Goal: Understand process/instructions

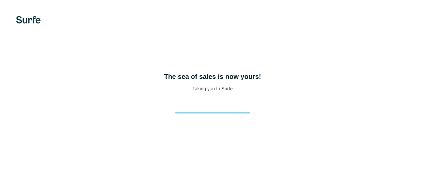
scroll to position [27, 0]
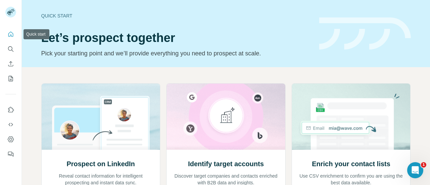
click at [10, 35] on icon "Quick start" at bounding box center [10, 34] width 5 height 5
click at [215, 27] on div "Quick start Let’s prospect together Pick your starting point and we’ll provide …" at bounding box center [176, 33] width 270 height 49
